Goal: Task Accomplishment & Management: Manage account settings

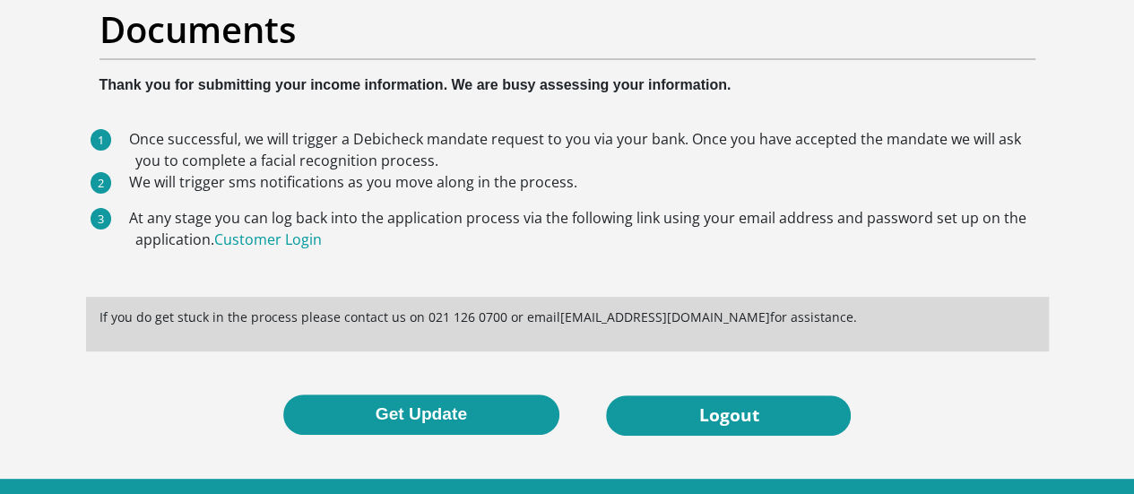
scroll to position [160, 0]
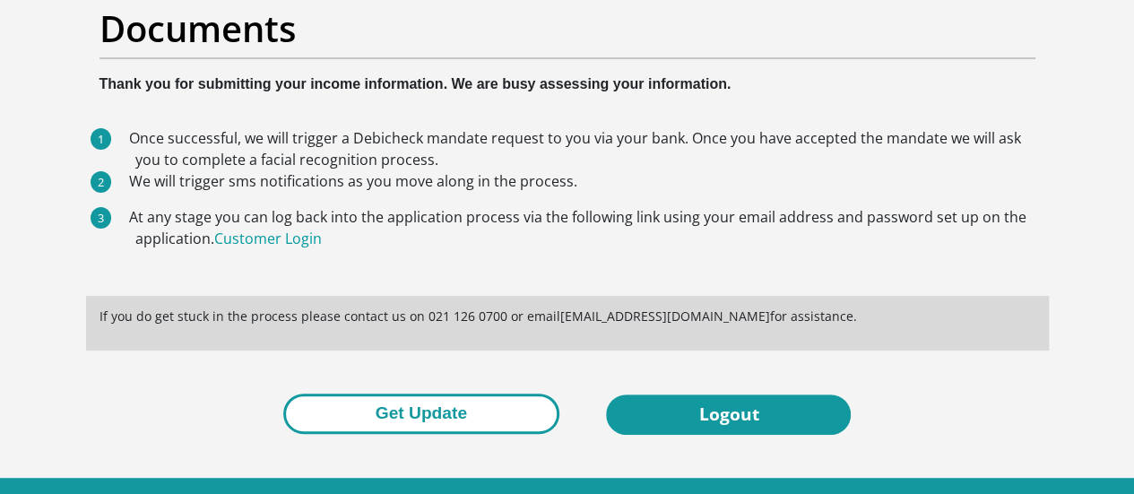
click at [500, 393] on button "Get Update" at bounding box center [421, 413] width 276 height 40
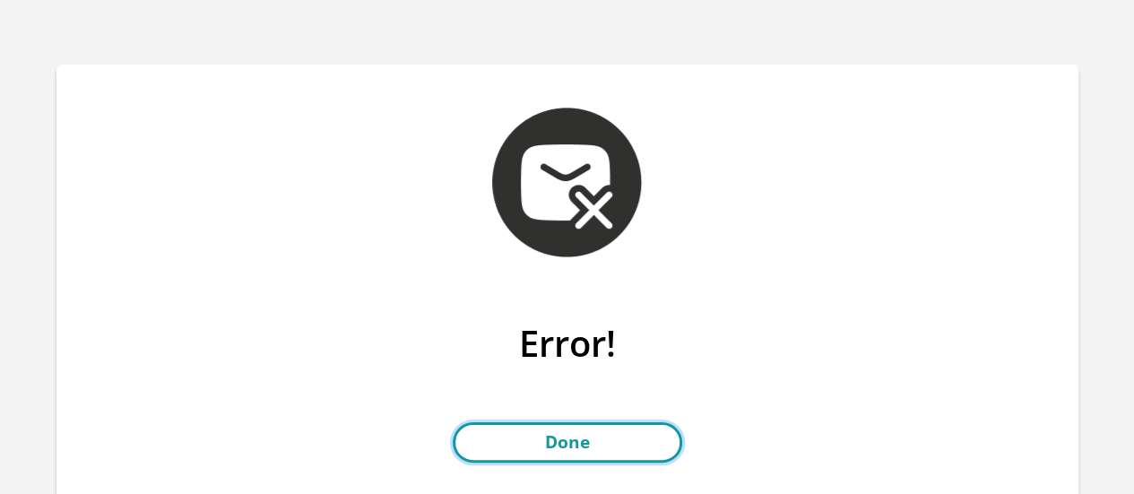
click at [566, 440] on link "Done" at bounding box center [567, 442] width 229 height 40
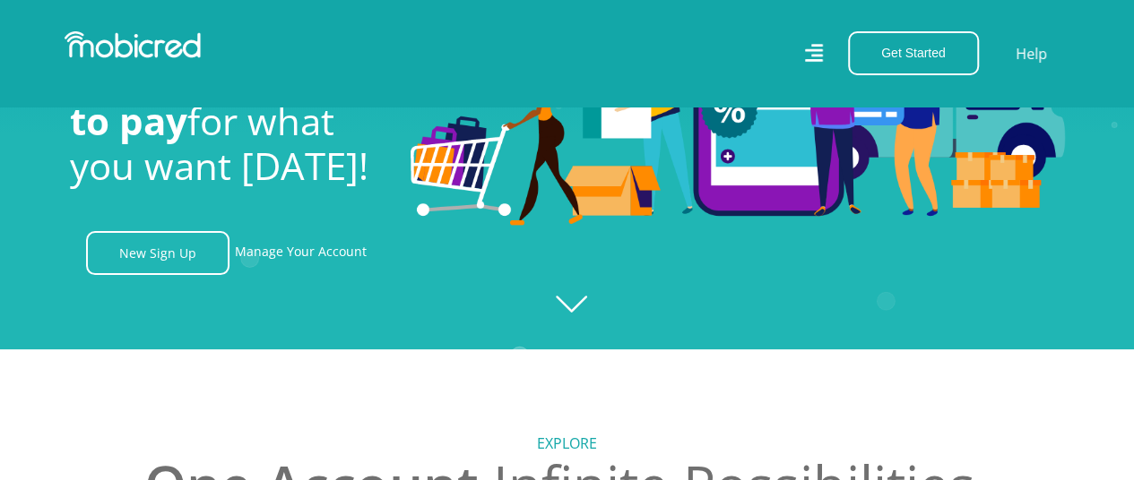
scroll to position [100, 0]
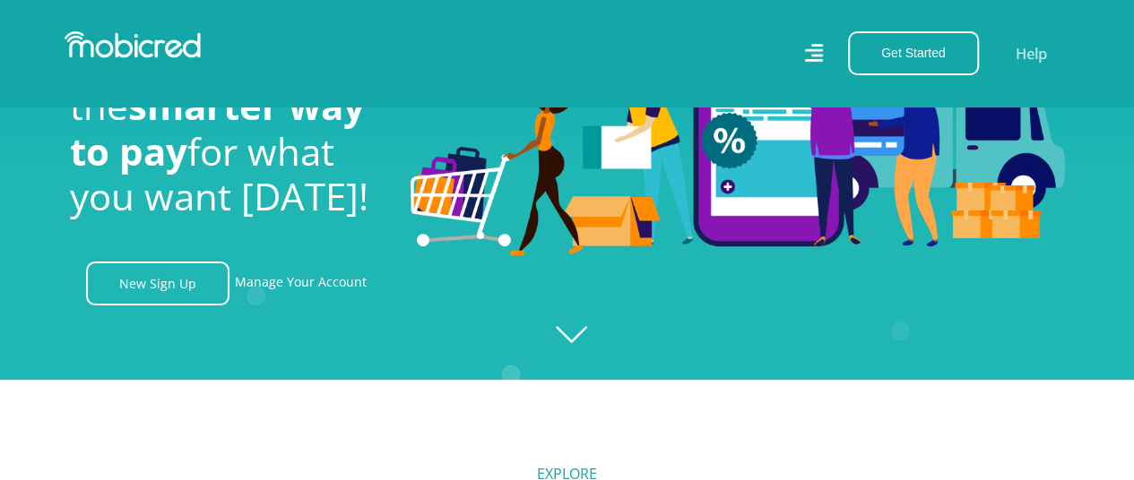
drag, startPoint x: 1142, startPoint y: 43, endPoint x: 1146, endPoint y: 57, distance: 15.0
click at [272, 293] on link "Manage Your Account" at bounding box center [301, 284] width 132 height 44
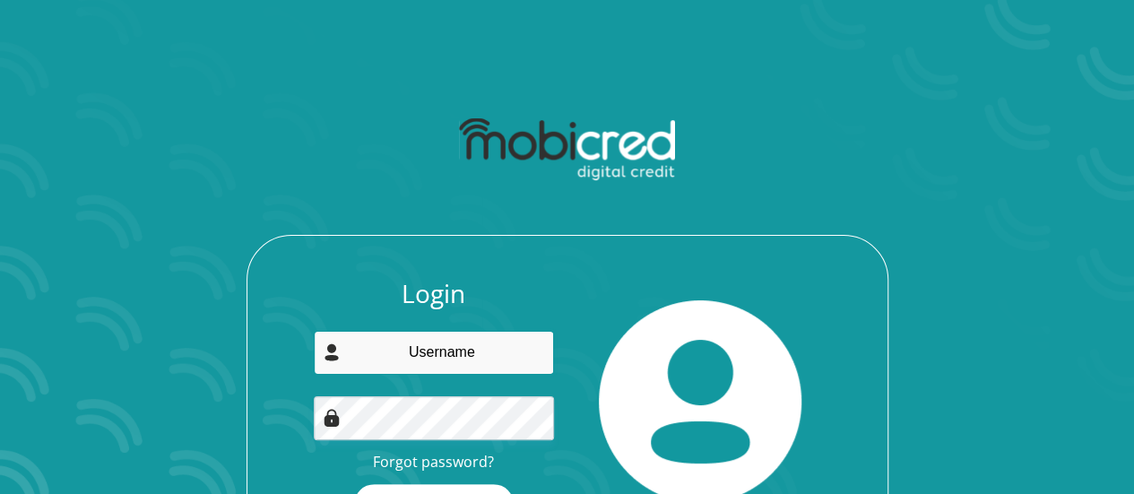
click at [482, 357] on input "email" at bounding box center [434, 353] width 240 height 44
click at [391, 363] on input "email" at bounding box center [434, 353] width 240 height 44
type input "[EMAIL_ADDRESS][DOMAIN_NAME]"
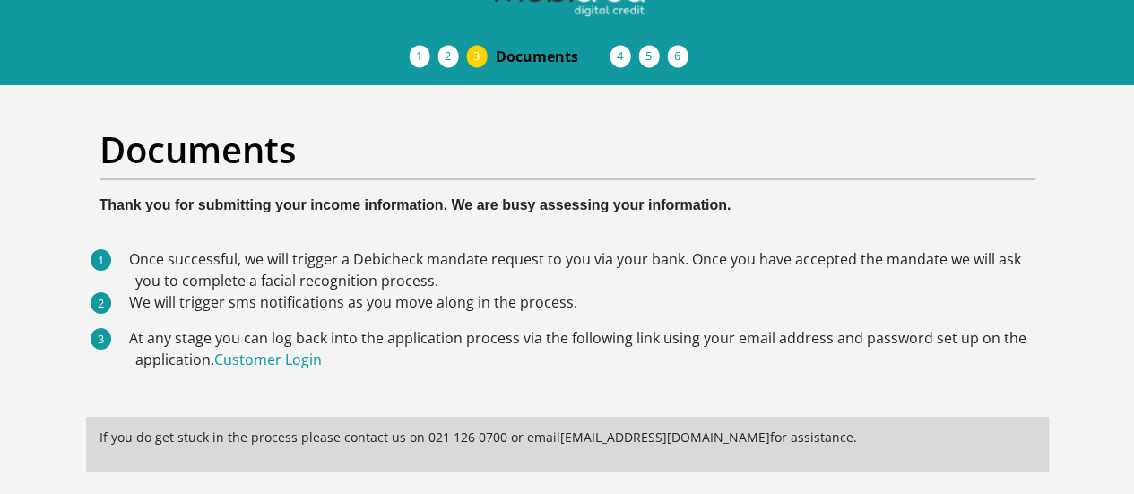
scroll to position [36, 0]
